Goal: Task Accomplishment & Management: Manage account settings

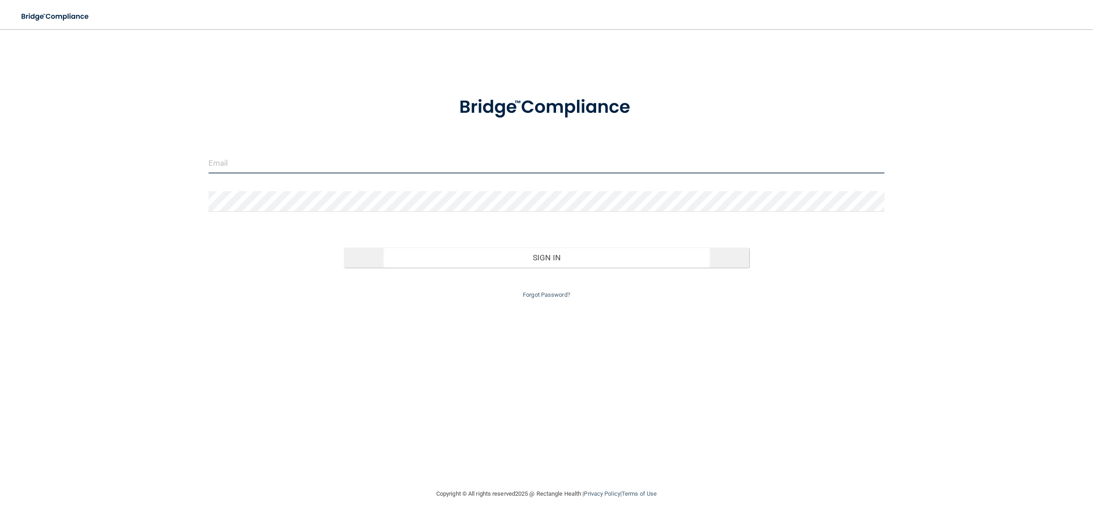
type input "[EMAIL_ADDRESS][DOMAIN_NAME]"
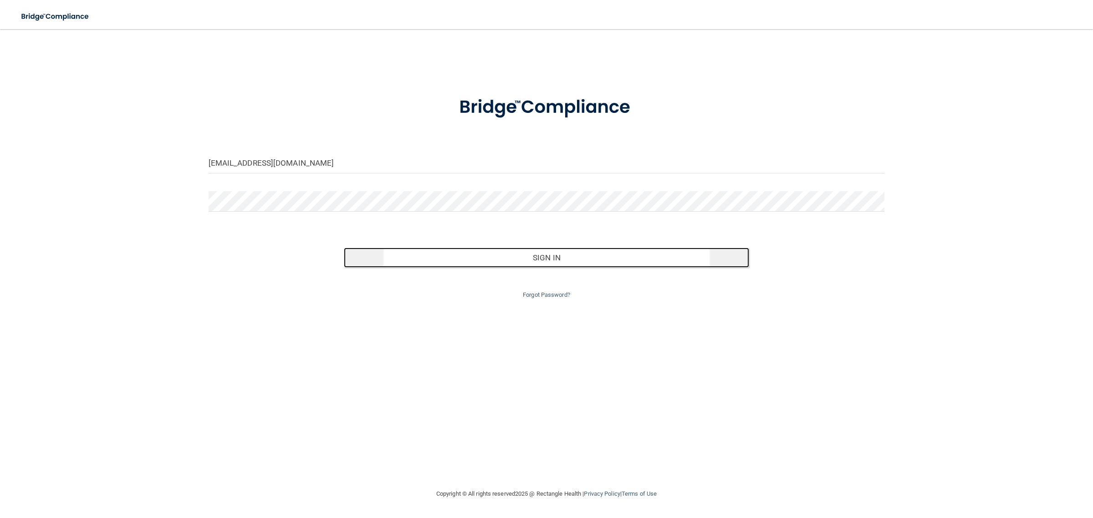
click at [543, 260] on button "Sign In" at bounding box center [547, 258] width 406 height 20
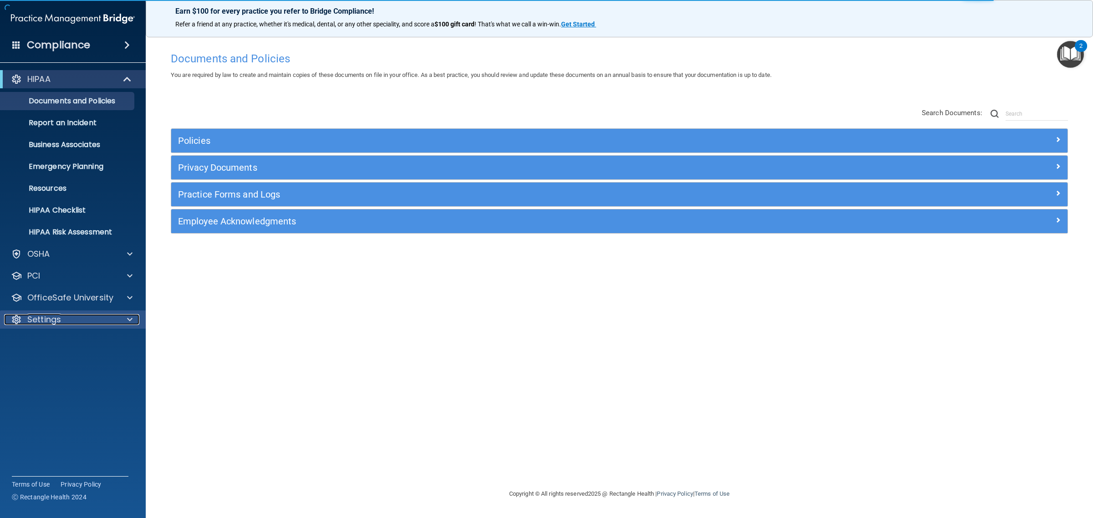
click at [85, 323] on div "Settings" at bounding box center [60, 319] width 113 height 11
click at [44, 362] on p "My Users" at bounding box center [68, 363] width 124 height 9
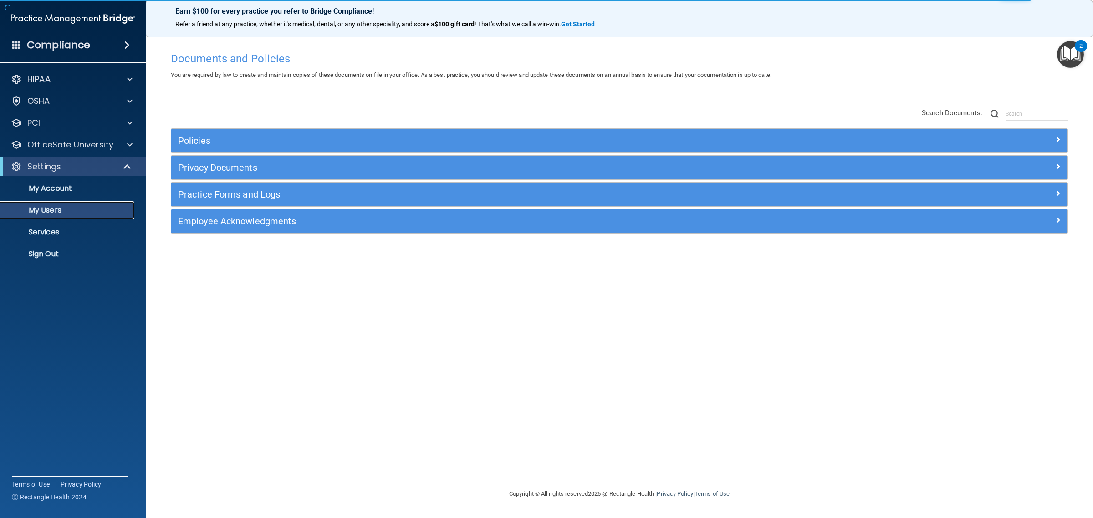
select select "20"
